Goal: Information Seeking & Learning: Learn about a topic

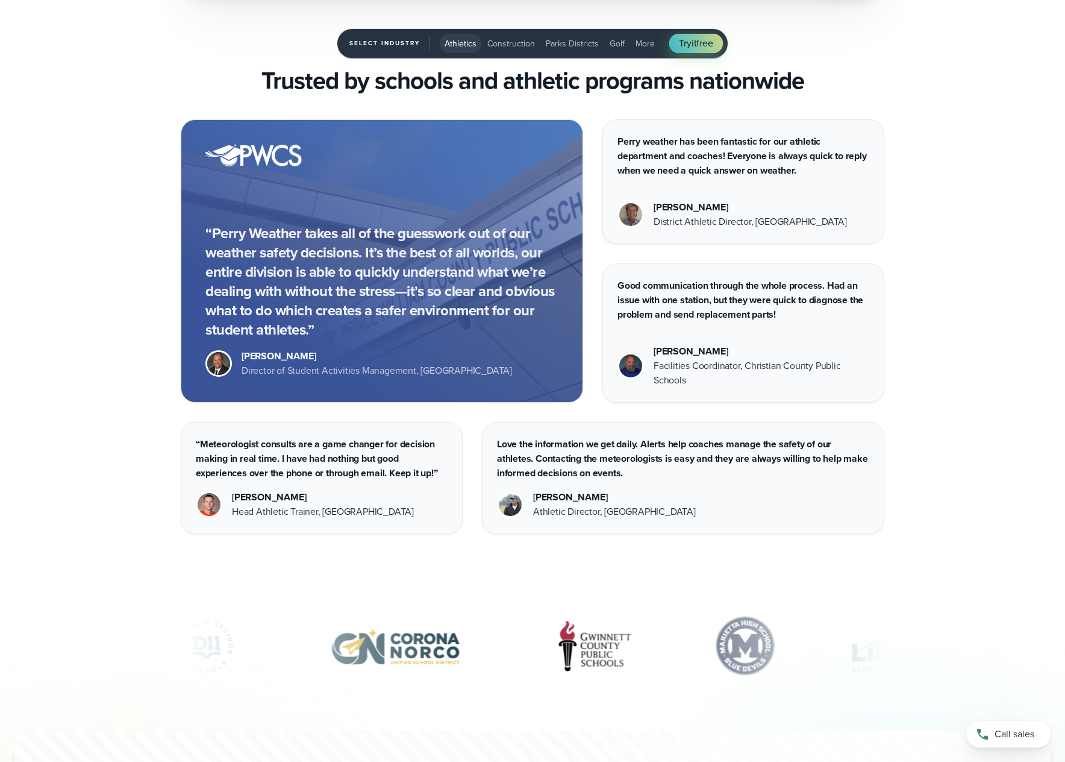
scroll to position [4491, 0]
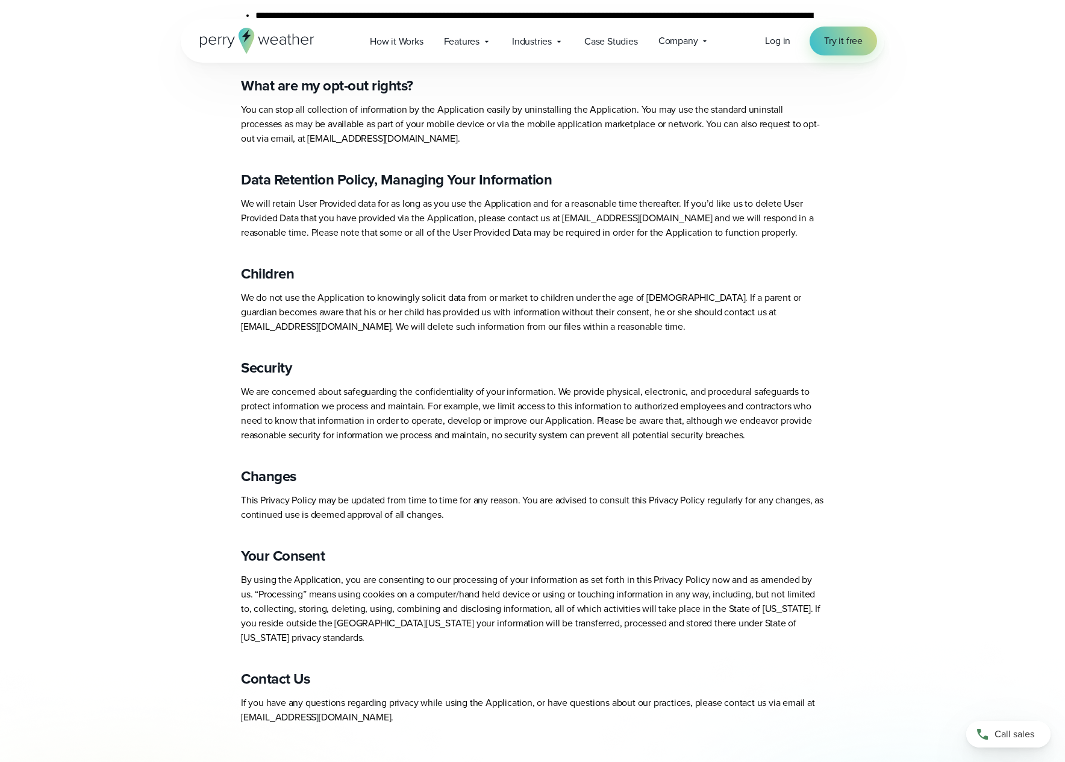
scroll to position [964, 0]
